Goal: Information Seeking & Learning: Learn about a topic

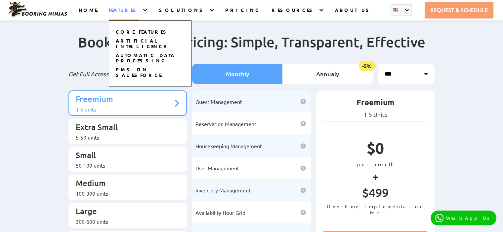
click at [123, 10] on div "CORE FEATURES ARTIFICIAL INTELLIGENCE AUTOMATIC DATA PROCESSING PMS on SALESFOR…" at bounding box center [150, 46] width 83 height 79
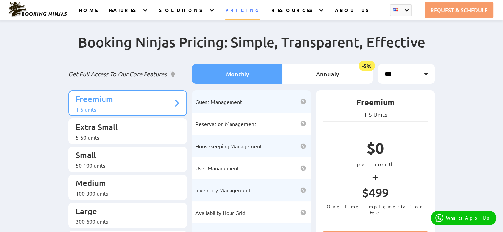
click at [242, 10] on link "PRICING" at bounding box center [242, 14] width 35 height 14
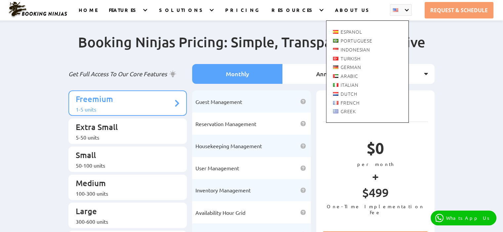
click at [401, 12] on div "Espanol Portuguese Indonesian [DEMOGRAPHIC_DATA] German" at bounding box center [367, 65] width 83 height 116
